Goal: Task Accomplishment & Management: Manage account settings

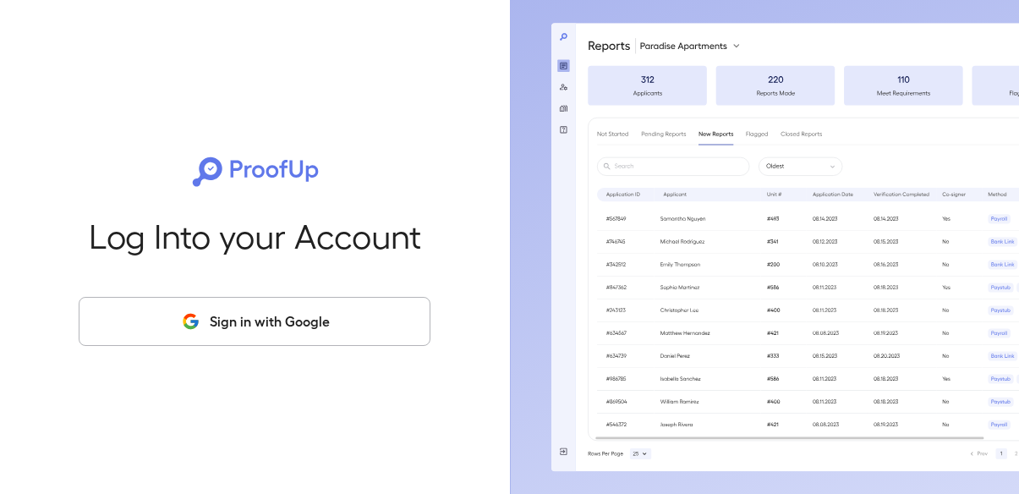
click at [339, 305] on button "Sign in with Google" at bounding box center [255, 321] width 352 height 49
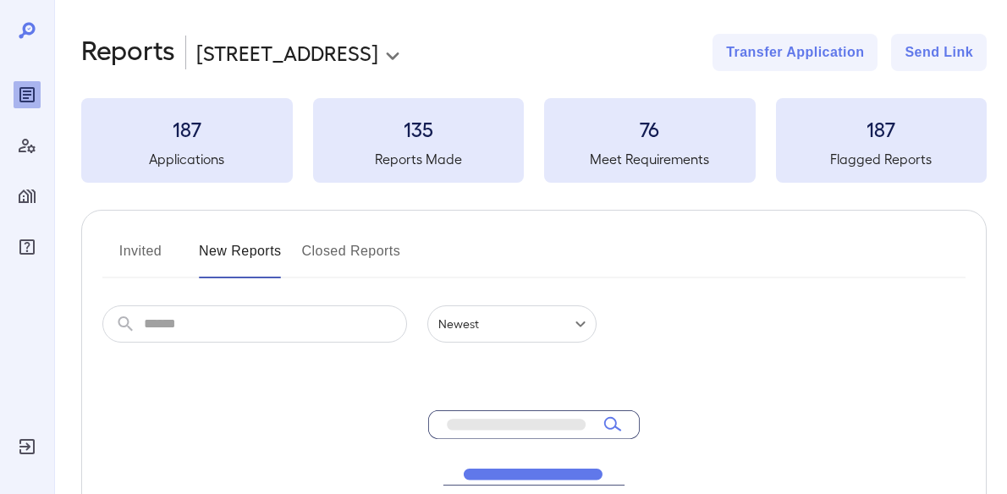
click at [39, 151] on div "Manage Users" at bounding box center [27, 145] width 27 height 27
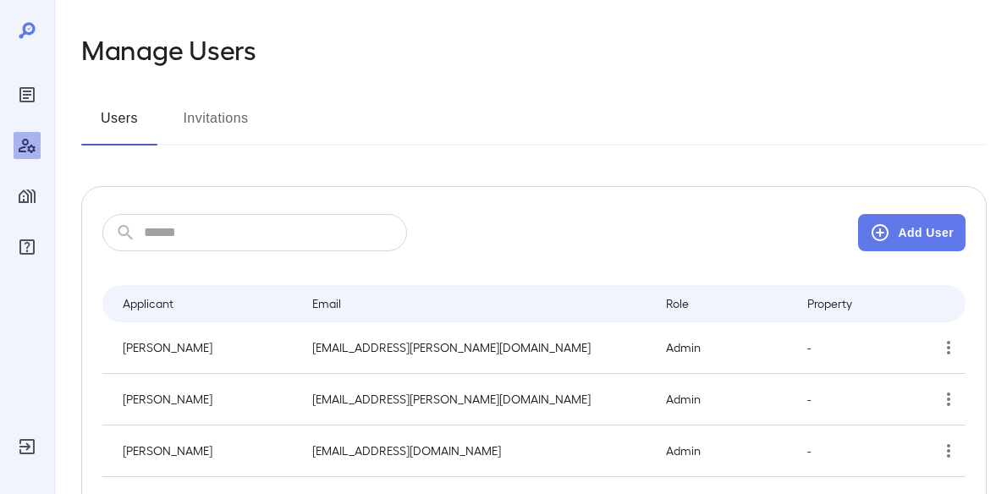
click at [262, 233] on input "text" at bounding box center [275, 232] width 263 height 37
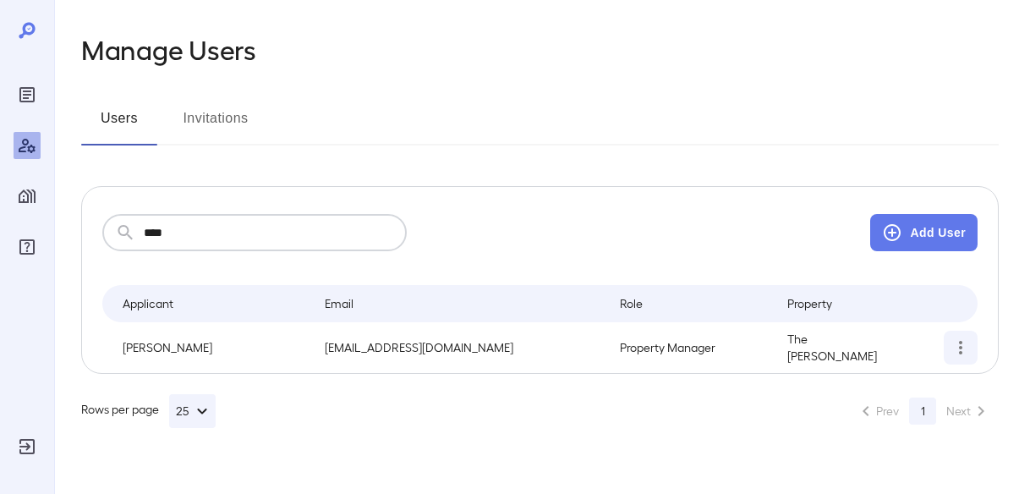
type input "****"
click at [955, 339] on icon "simple table" at bounding box center [961, 347] width 20 height 20
click at [903, 414] on p "Remove User" at bounding box center [916, 421] width 71 height 17
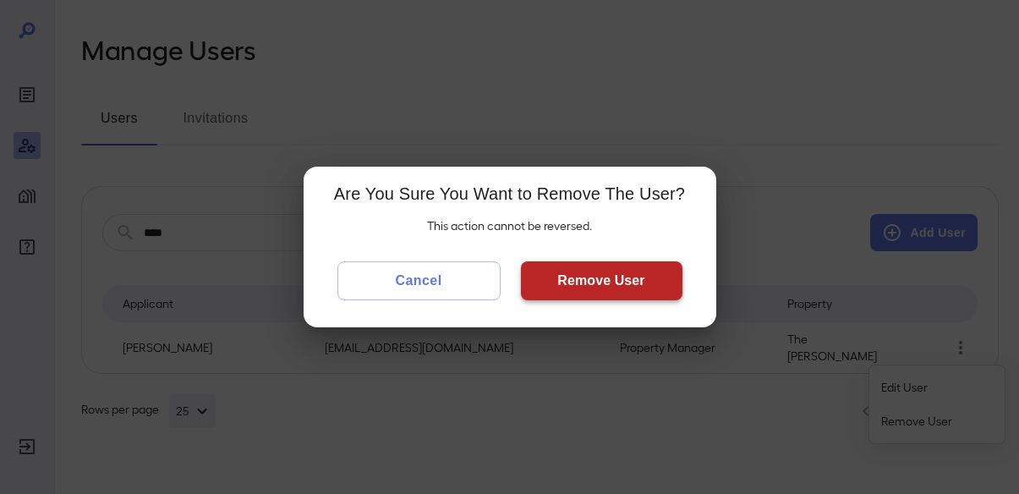
click at [607, 286] on button "Remove User" at bounding box center [602, 280] width 162 height 39
click at [605, 277] on button "Remove User" at bounding box center [602, 280] width 162 height 39
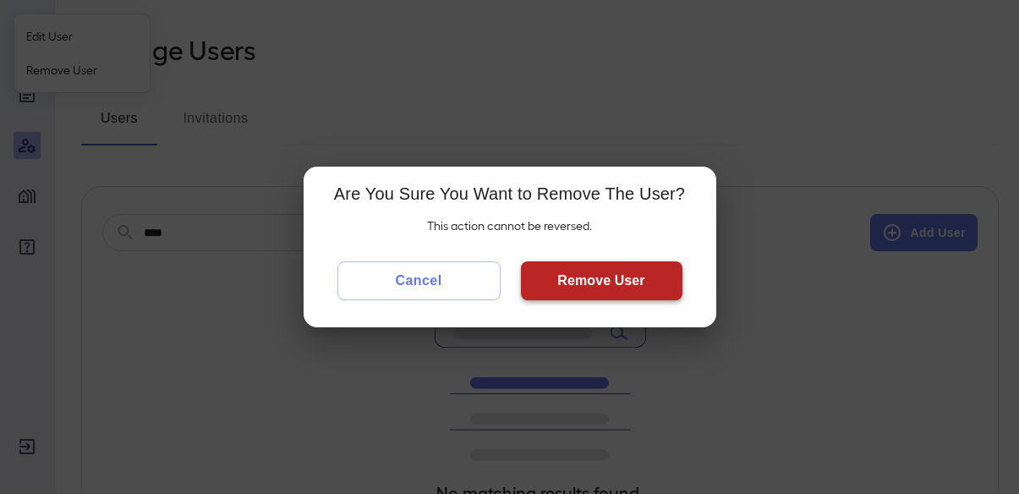
click at [603, 273] on button "Remove User" at bounding box center [602, 280] width 162 height 39
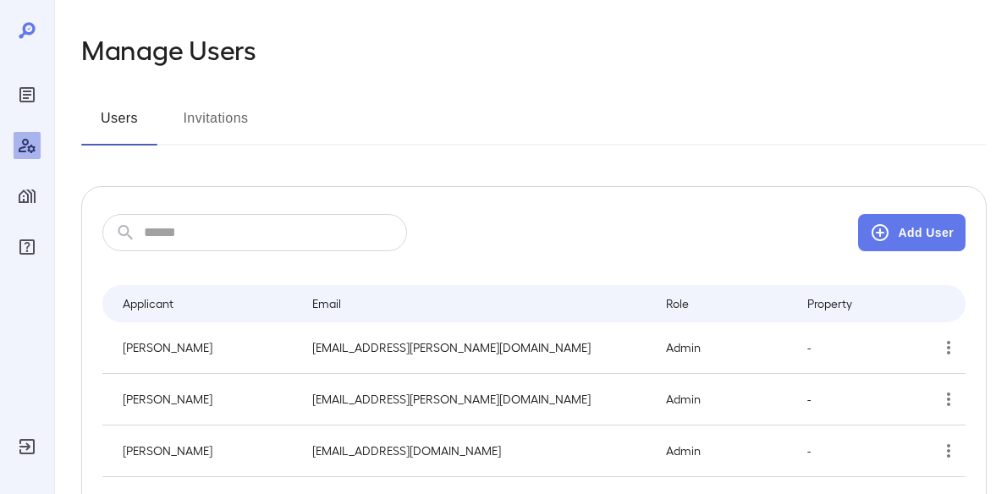
drag, startPoint x: 259, startPoint y: 27, endPoint x: 250, endPoint y: 30, distance: 9.9
click at [240, 240] on input "text" at bounding box center [275, 232] width 263 height 37
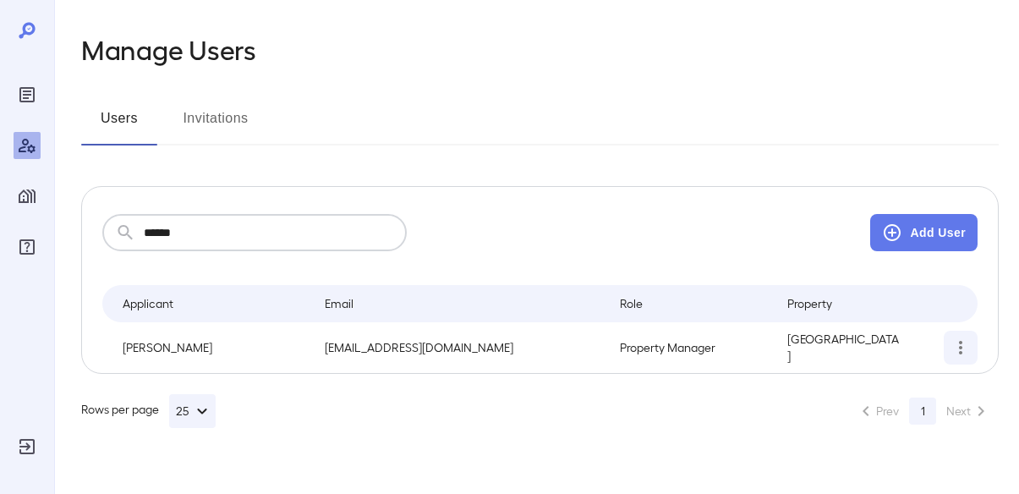
type input "******"
click at [963, 344] on icon "simple table" at bounding box center [961, 347] width 20 height 20
click at [933, 418] on p "Remove User" at bounding box center [916, 421] width 71 height 17
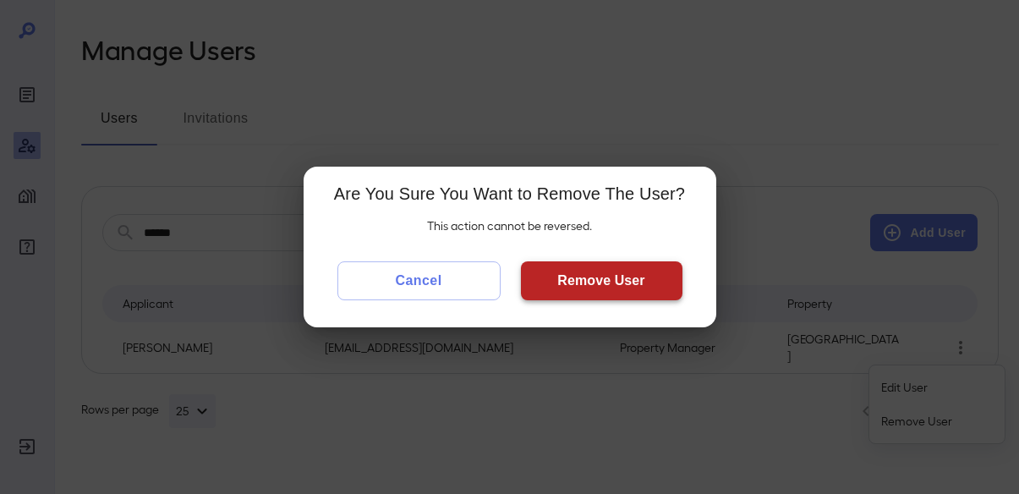
click at [622, 288] on button "Remove User" at bounding box center [602, 280] width 162 height 39
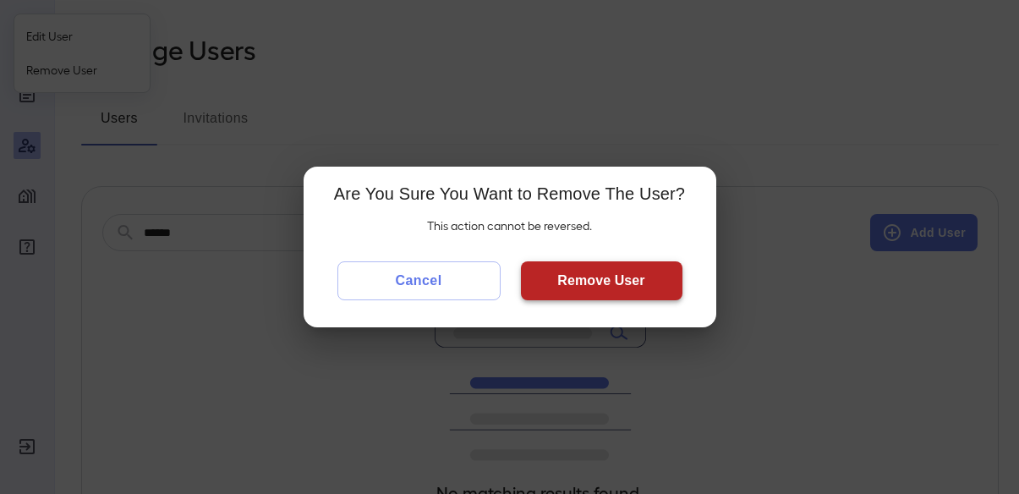
click at [606, 283] on button "Remove User" at bounding box center [602, 280] width 162 height 39
